Goal: Information Seeking & Learning: Learn about a topic

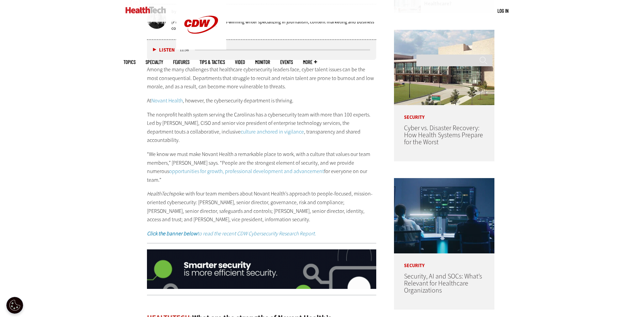
scroll to position [391, 0]
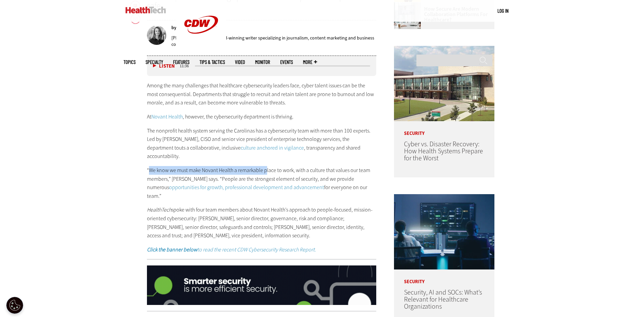
drag, startPoint x: 149, startPoint y: 161, endPoint x: 266, endPoint y: 156, distance: 116.8
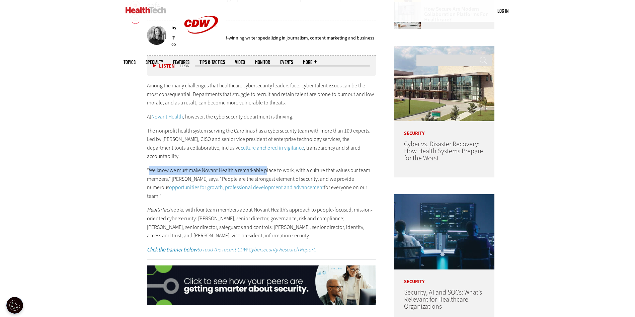
click at [266, 156] on div "Among the many challenges that healthcare cybersecurity leaders face, cyber tal…" at bounding box center [261, 167] width 229 height 172
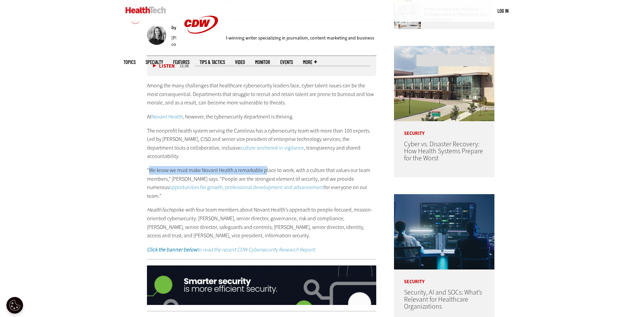
click at [266, 156] on div "Among the many challenges that healthcare cybersecurity leaders face, cyber tal…" at bounding box center [261, 167] width 229 height 172
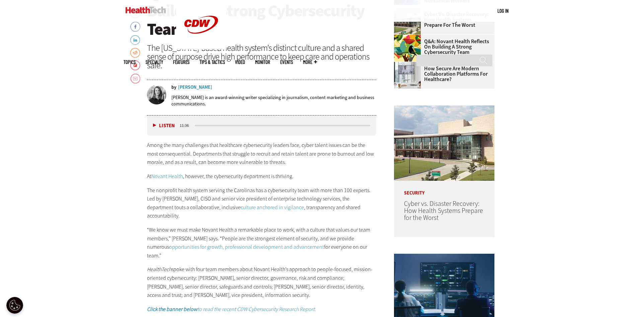
scroll to position [324, 0]
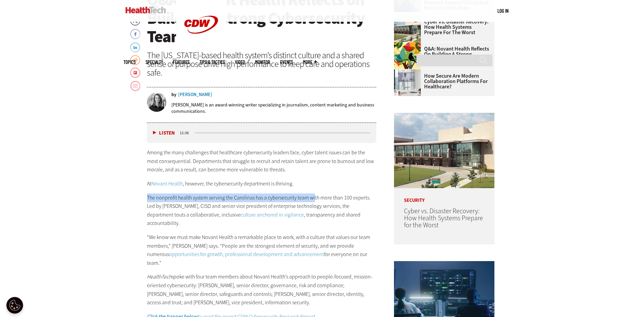
drag, startPoint x: 147, startPoint y: 197, endPoint x: 314, endPoint y: 197, distance: 167.6
click at [314, 197] on p "The nonprofit health system serving the Carolinas has a cybersecurity team with…" at bounding box center [261, 210] width 229 height 34
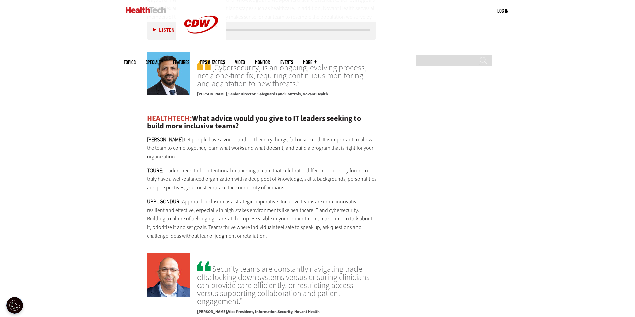
scroll to position [1395, 0]
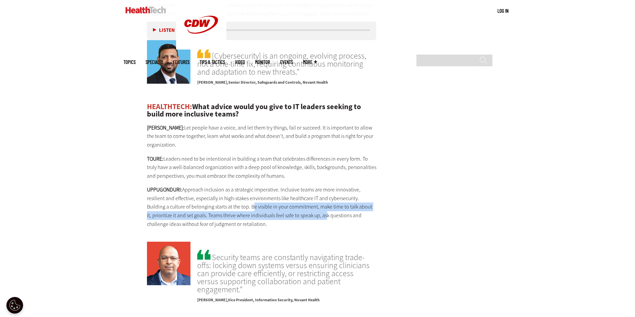
drag, startPoint x: 231, startPoint y: 172, endPoint x: 298, endPoint y: 184, distance: 68.6
click at [298, 185] on p "UPPUGONDURI: Approach inclusion as a strategic imperative. Inclusive teams are …" at bounding box center [261, 206] width 229 height 43
click at [182, 185] on p "UPPUGONDURI: Approach inclusion as a strategic imperative. Inclusive teams are …" at bounding box center [261, 206] width 229 height 43
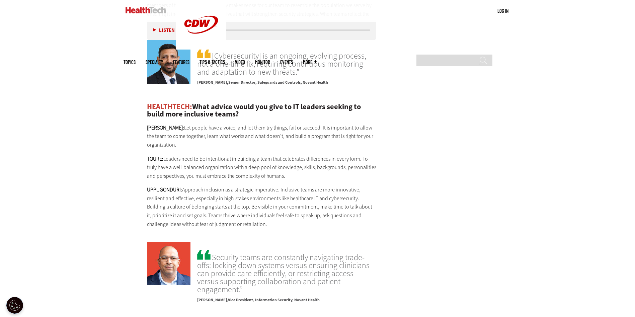
drag, startPoint x: 182, startPoint y: 181, endPoint x: 282, endPoint y: 188, distance: 99.6
click at [282, 188] on p "UPPUGONDURI: Approach inclusion as a strategic imperative. Inclusive teams are …" at bounding box center [261, 206] width 229 height 43
drag, startPoint x: 282, startPoint y: 188, endPoint x: 342, endPoint y: 186, distance: 60.6
click at [342, 186] on p "UPPUGONDURI: Approach inclusion as a strategic imperative. Inclusive teams are …" at bounding box center [261, 206] width 229 height 43
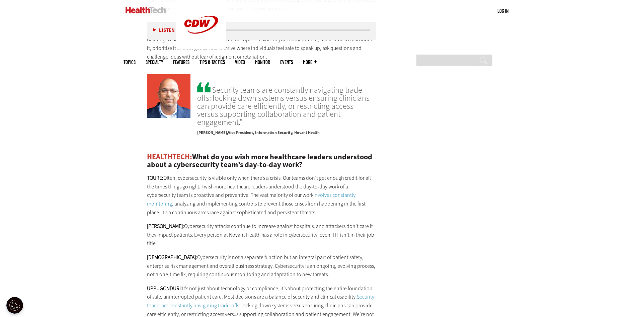
scroll to position [1595, 0]
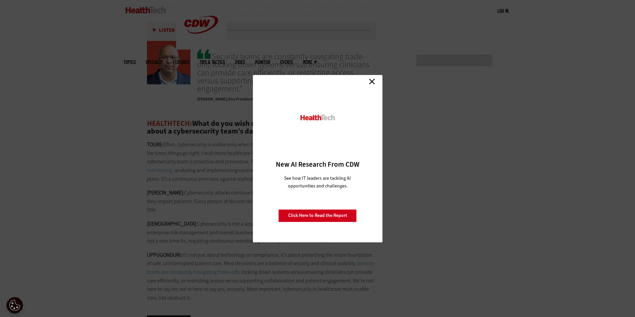
click at [374, 83] on link "Close" at bounding box center [372, 82] width 10 height 10
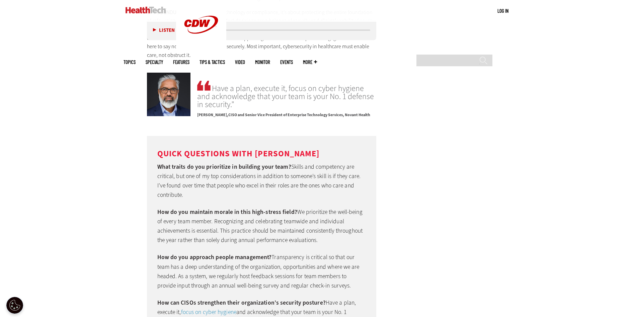
scroll to position [1859, 0]
